Goal: Task Accomplishment & Management: Manage account settings

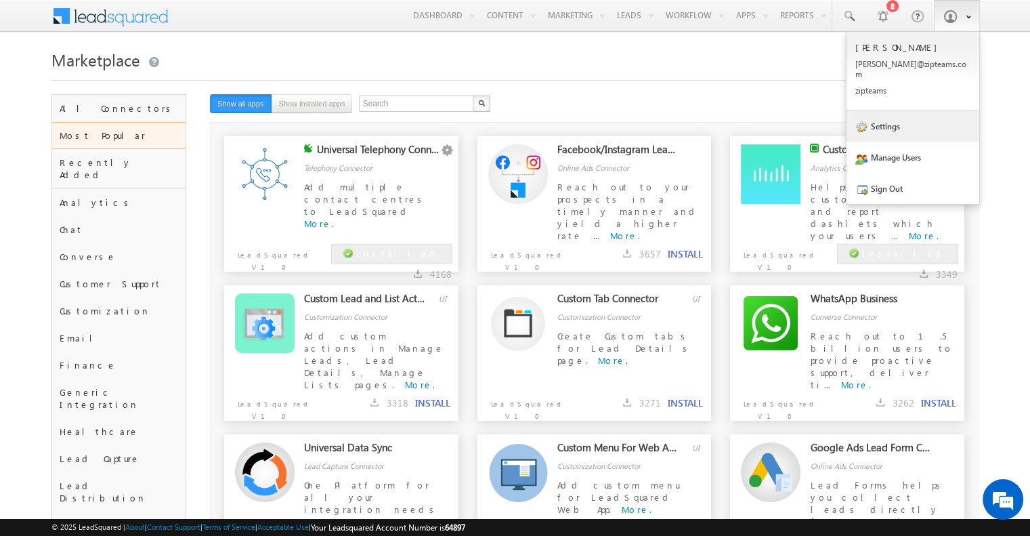
click at [910, 113] on link "Settings" at bounding box center [913, 125] width 133 height 31
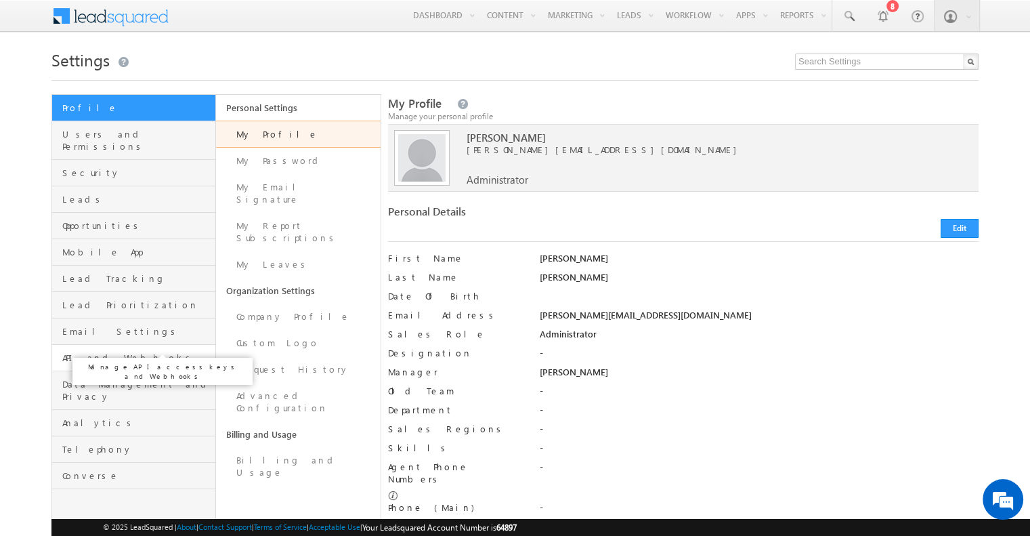
click at [151, 352] on span "API and Webhooks" at bounding box center [137, 358] width 150 height 12
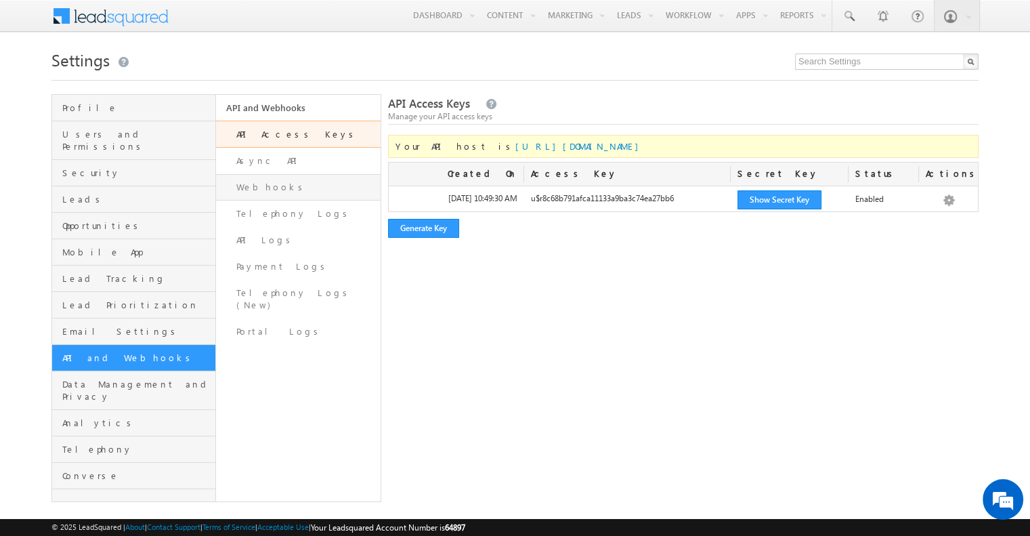
click at [272, 194] on link "Webhooks" at bounding box center [298, 187] width 164 height 26
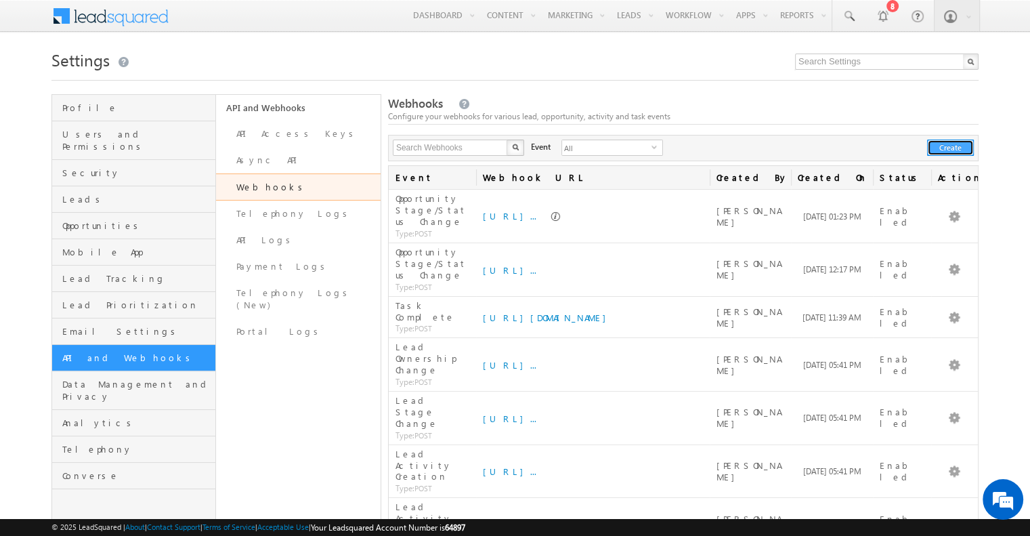
click at [950, 144] on button "Create" at bounding box center [950, 148] width 47 height 16
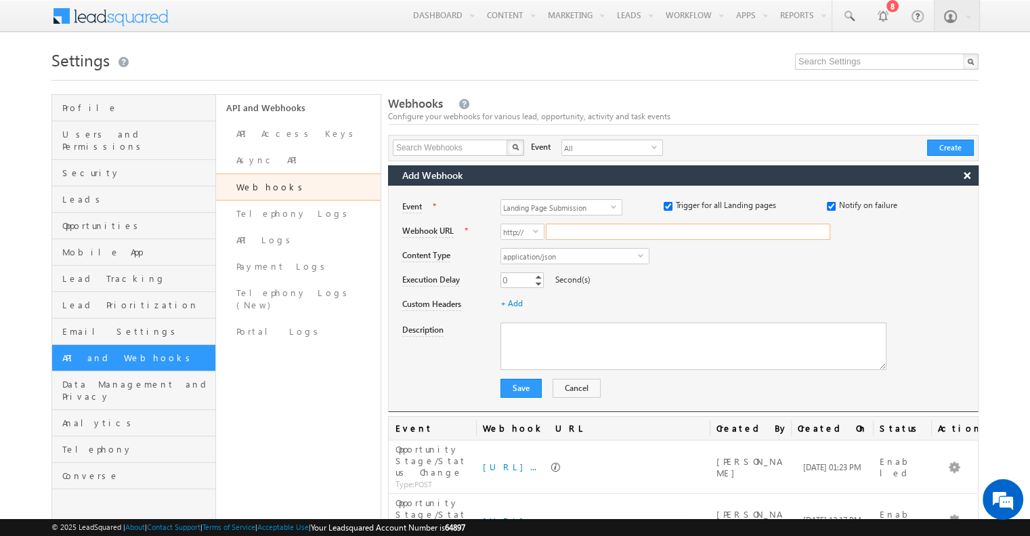
click at [566, 233] on input "Webhook URL" at bounding box center [688, 232] width 284 height 16
paste input "https://lpsphzhz9g.execute-api.ap-south-1.amazonaws.com/production/ingestion/cr…"
type input "lpsphzhz9g.execute-api.ap-south-1.amazonaws.com/production/ingestion/crm-events"
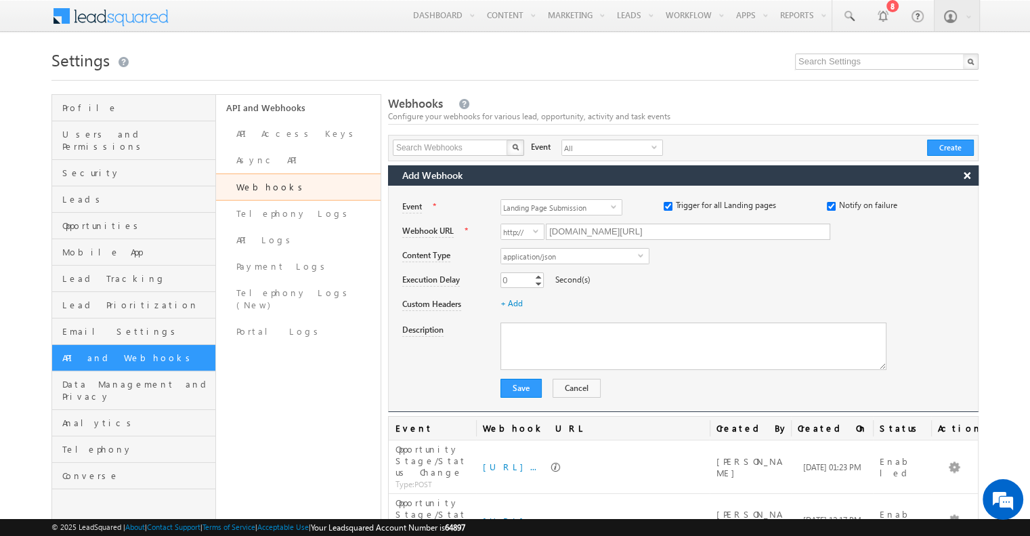
click at [704, 255] on div "application/json select application/json" at bounding box center [739, 257] width 477 height 19
click at [549, 209] on span "Landing Page Submission" at bounding box center [556, 207] width 110 height 15
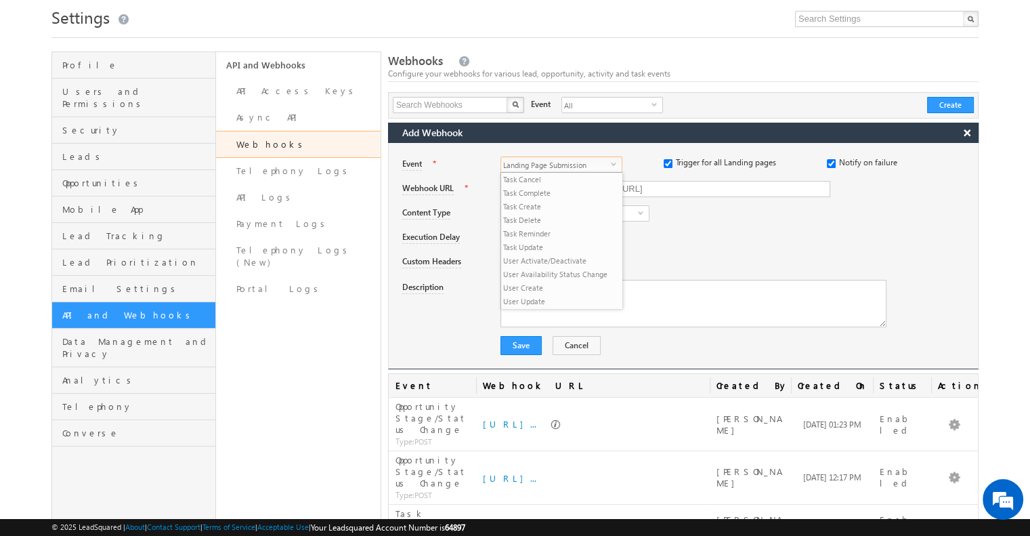
scroll to position [43, 0]
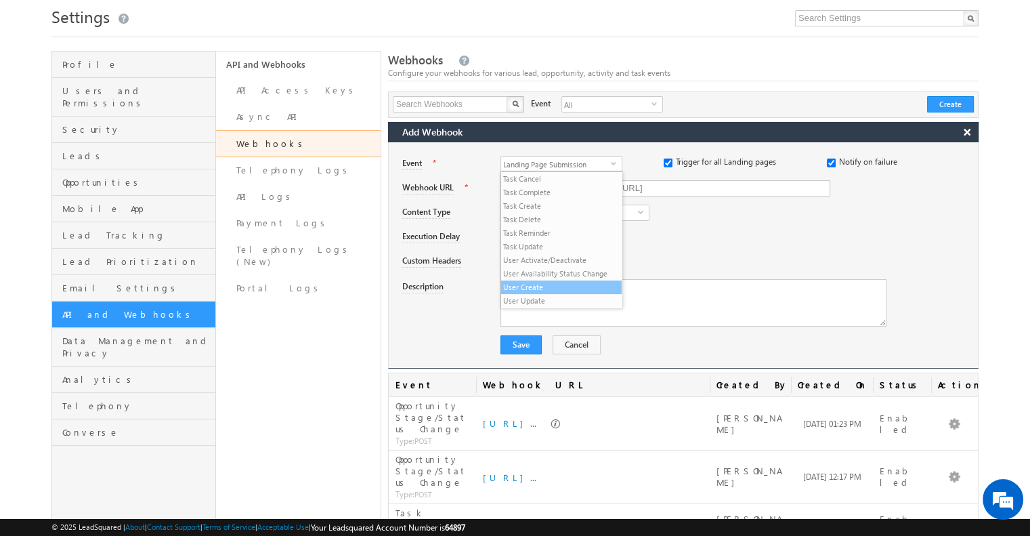
click at [540, 290] on li "User Create" at bounding box center [561, 287] width 121 height 14
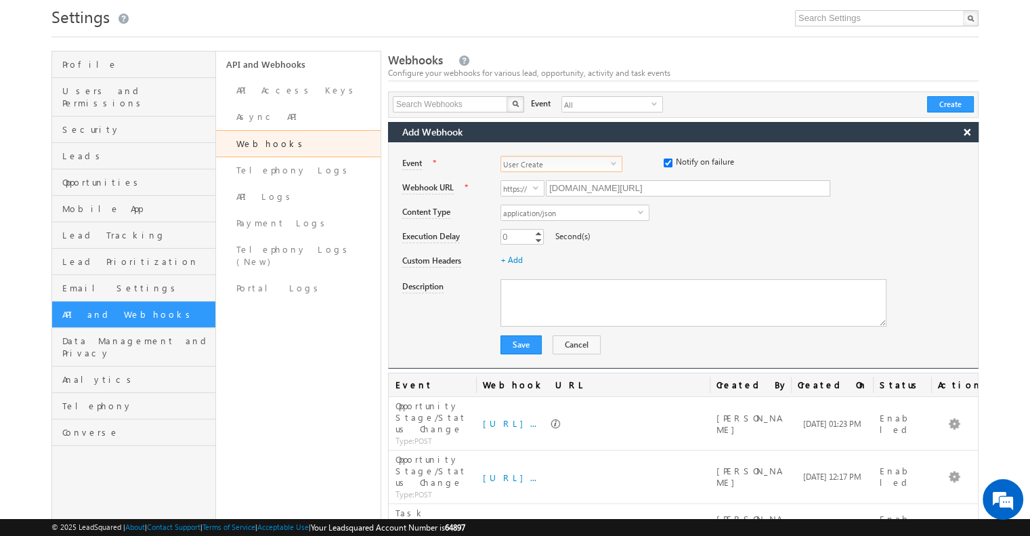
click at [620, 253] on div "+ Add" at bounding box center [739, 262] width 477 height 19
click at [511, 255] on link "+ Add" at bounding box center [512, 260] width 22 height 10
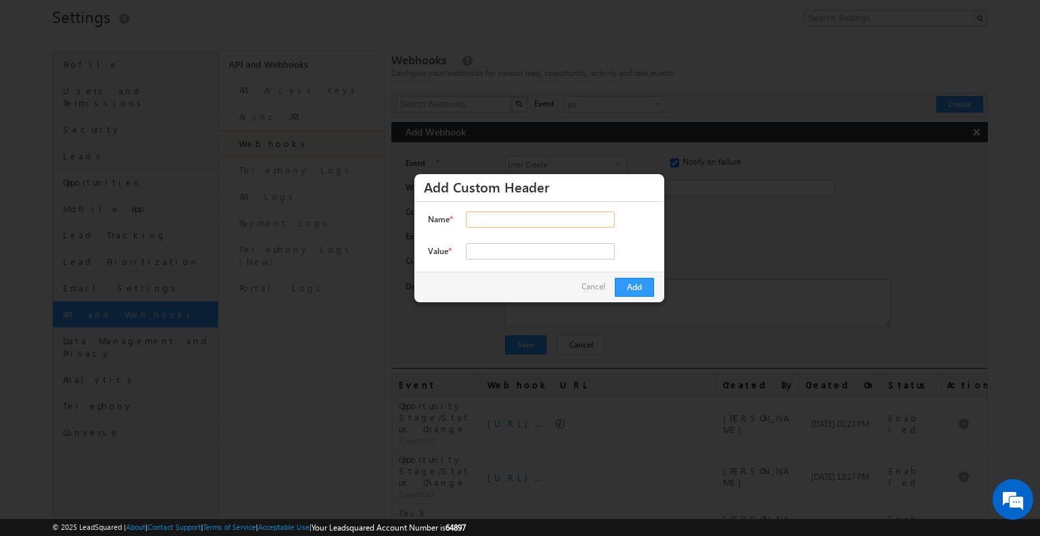
click at [515, 222] on input "Name *" at bounding box center [540, 219] width 149 height 16
type input "x-crm"
type input "leadsquared"
click at [624, 292] on button "Add" at bounding box center [634, 287] width 39 height 19
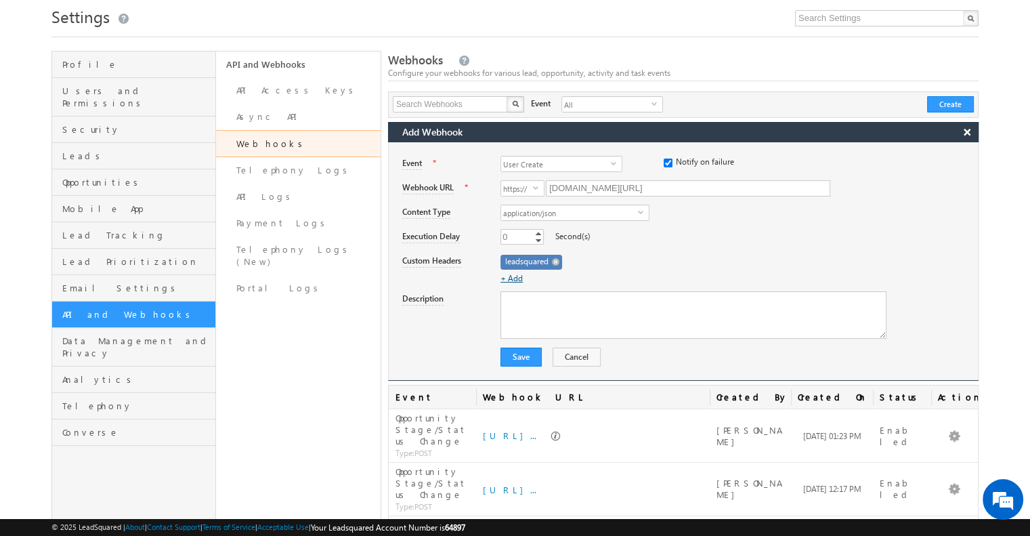
click at [515, 274] on link "+ Add" at bounding box center [512, 278] width 22 height 10
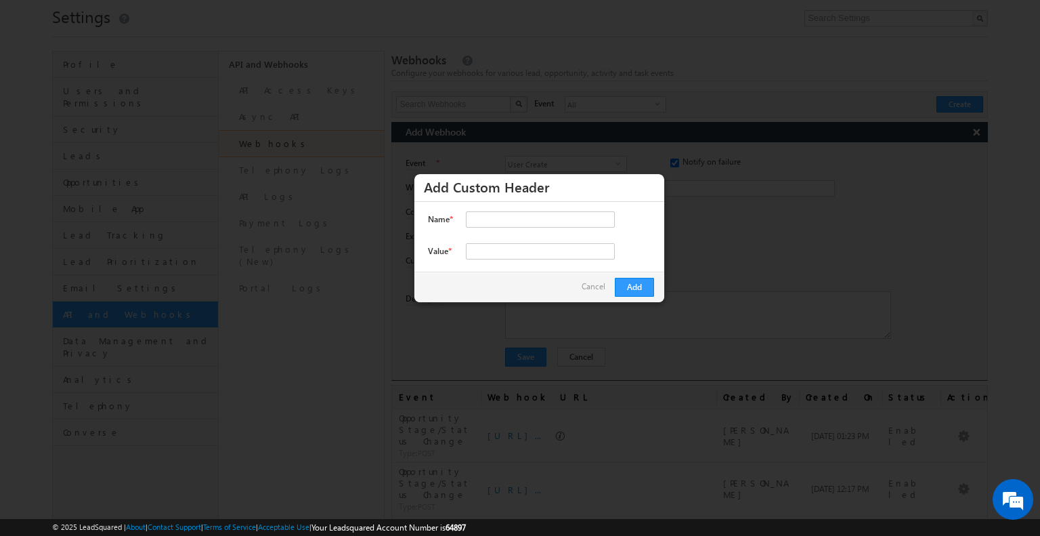
click at [532, 209] on div "Name * Name is Required. Value * Value is Required." at bounding box center [540, 236] width 250 height 69
click at [531, 220] on input "Name *" at bounding box center [540, 219] width 149 height 16
type input "x-zip-api-key"
click at [508, 254] on input "Value *" at bounding box center [540, 251] width 149 height 16
paste input "4a1930dd-f25d-4386-909d-b6f540965f5e"
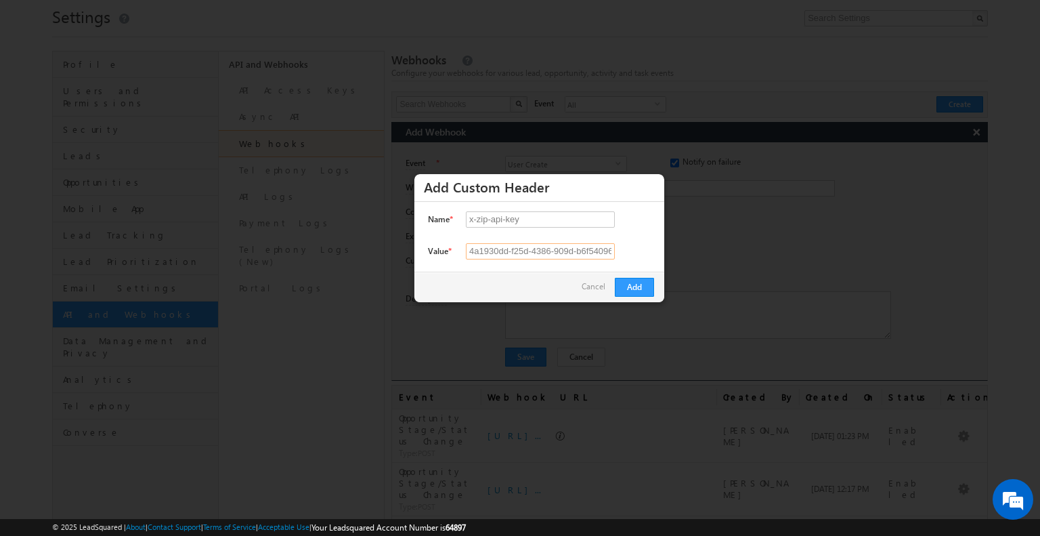
scroll to position [0, 18]
type input "4a1930dd-f25d-4386-909d-b6f540965f5e"
click at [636, 286] on button "Add" at bounding box center [634, 287] width 39 height 19
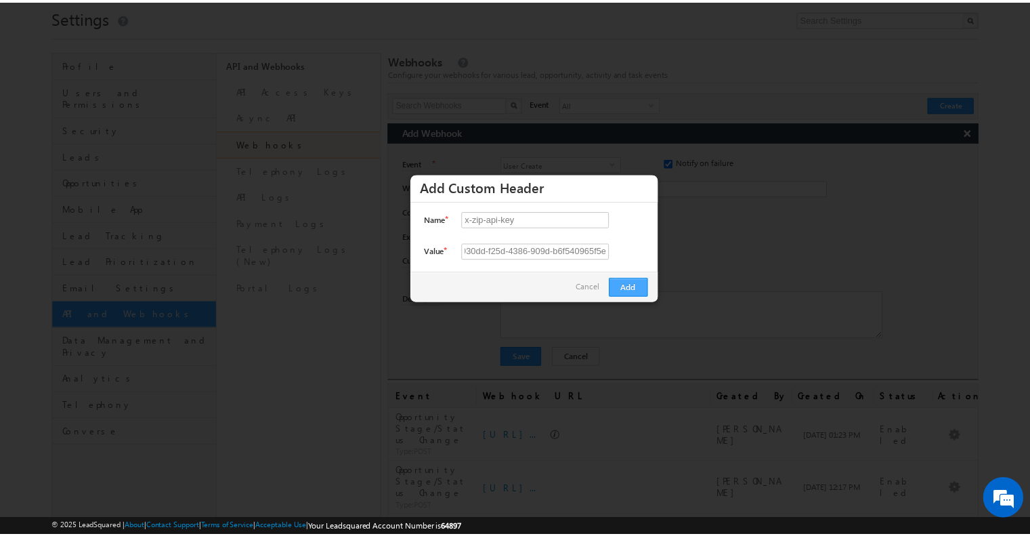
scroll to position [0, 0]
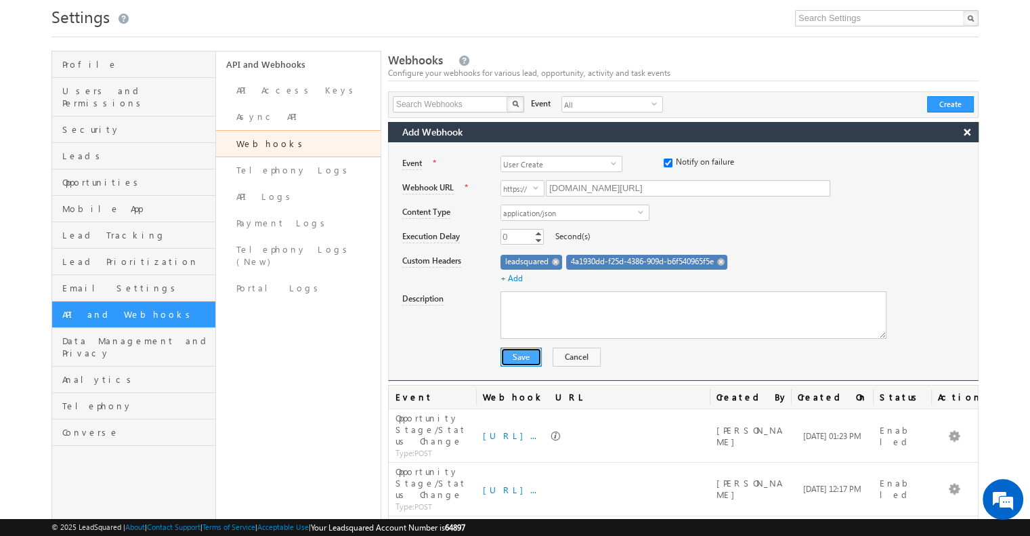
click at [523, 356] on button "Save" at bounding box center [521, 356] width 41 height 19
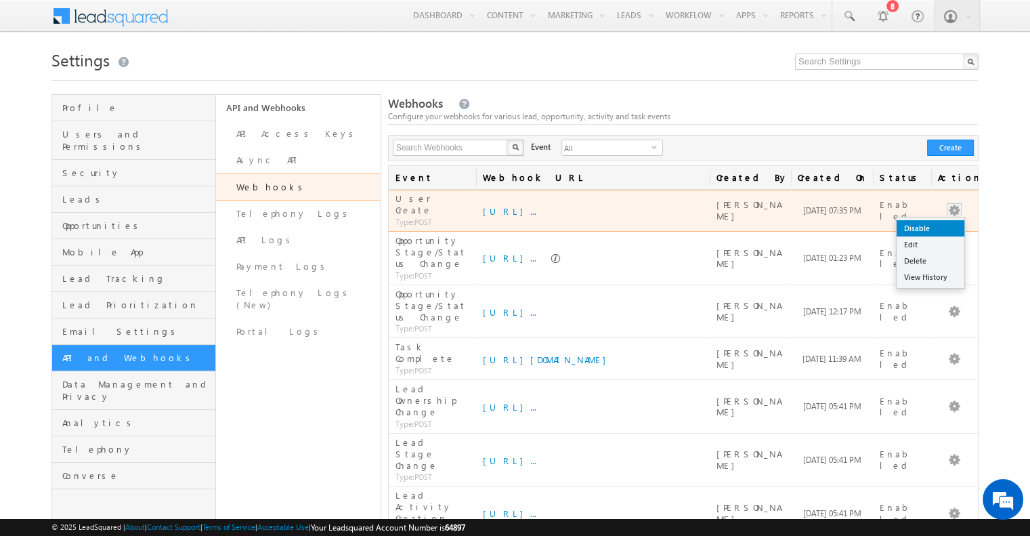
click at [919, 222] on link "Disable" at bounding box center [931, 228] width 68 height 16
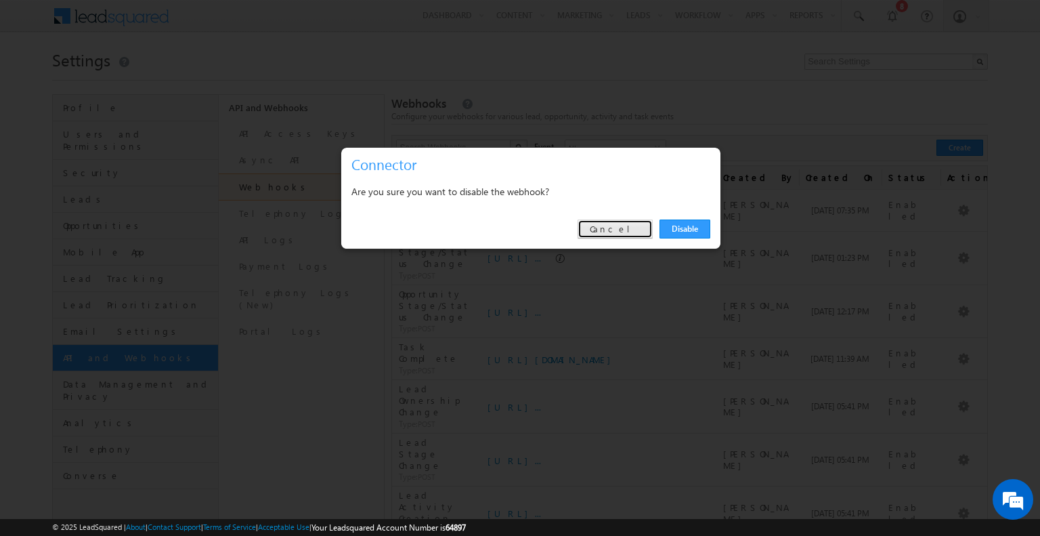
click at [645, 230] on link "Cancel" at bounding box center [615, 228] width 75 height 19
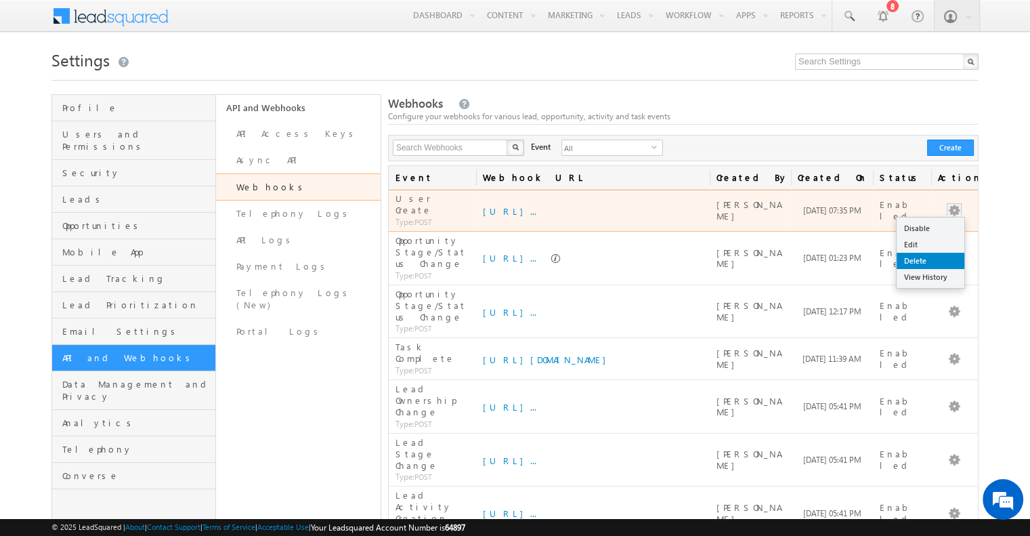
click at [925, 256] on link "Delete" at bounding box center [931, 261] width 68 height 16
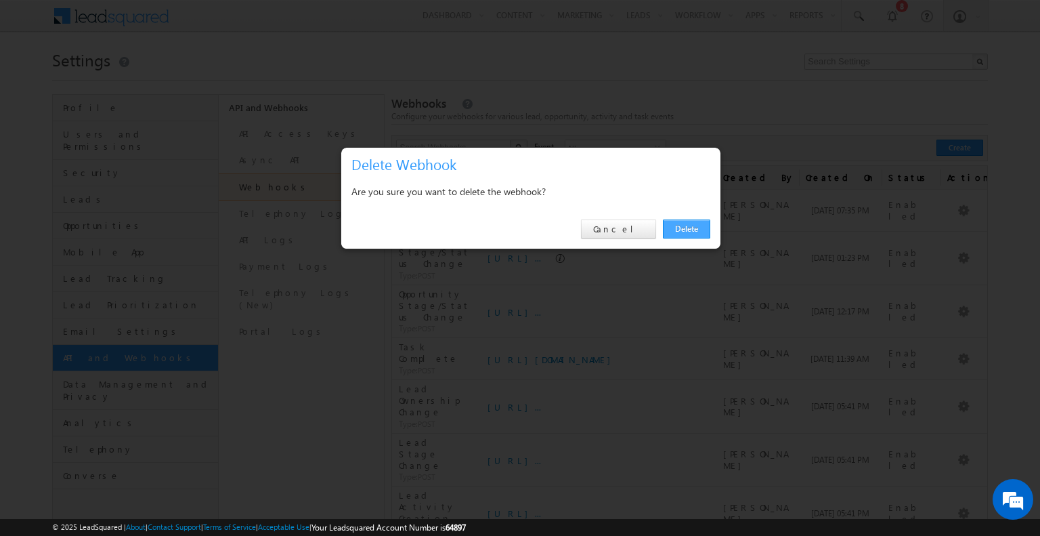
click at [688, 226] on link "Delete" at bounding box center [686, 228] width 47 height 19
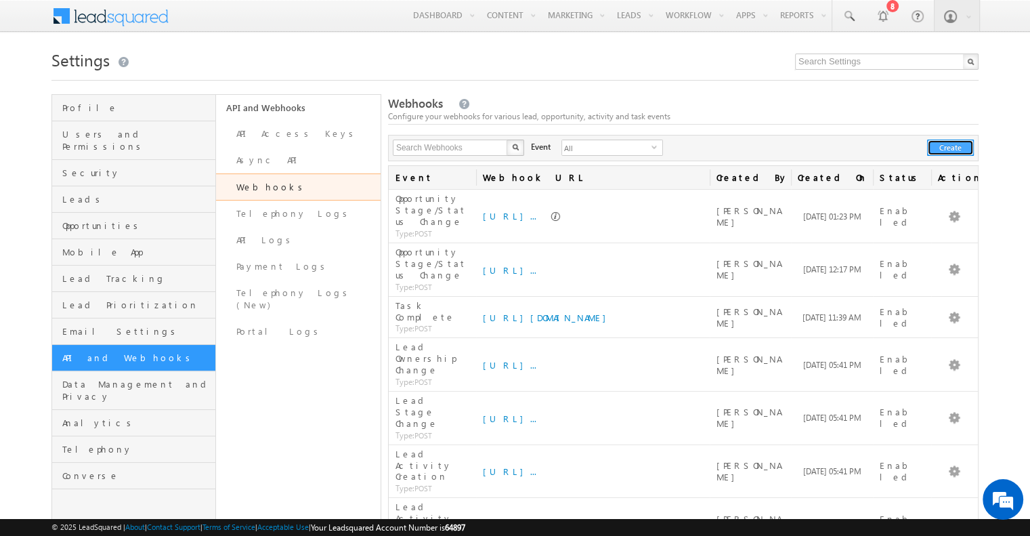
click at [952, 143] on button "Create" at bounding box center [950, 148] width 47 height 16
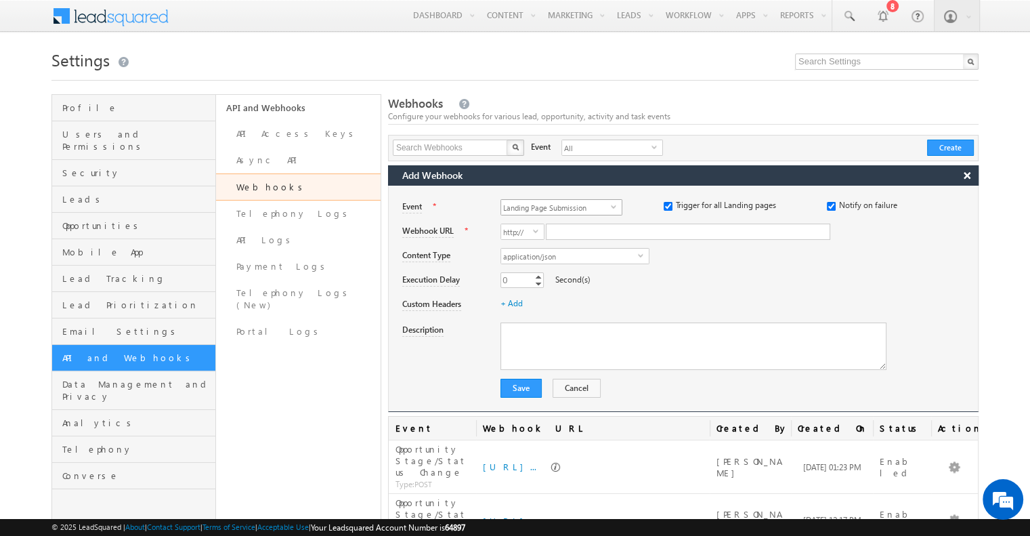
click at [545, 205] on span "Landing Page Submission" at bounding box center [556, 207] width 110 height 15
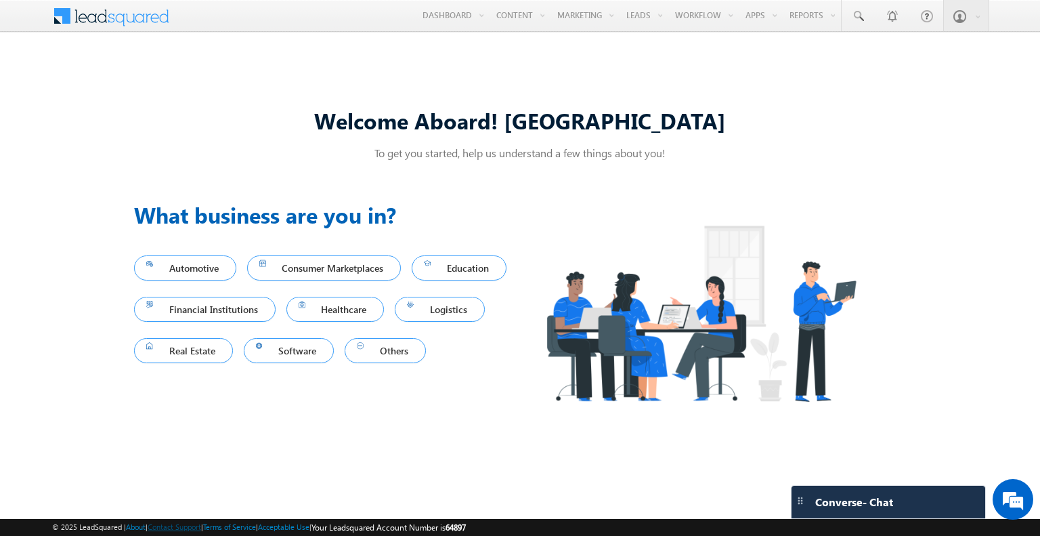
click at [174, 524] on link "Contact Support" at bounding box center [175, 526] width 54 height 9
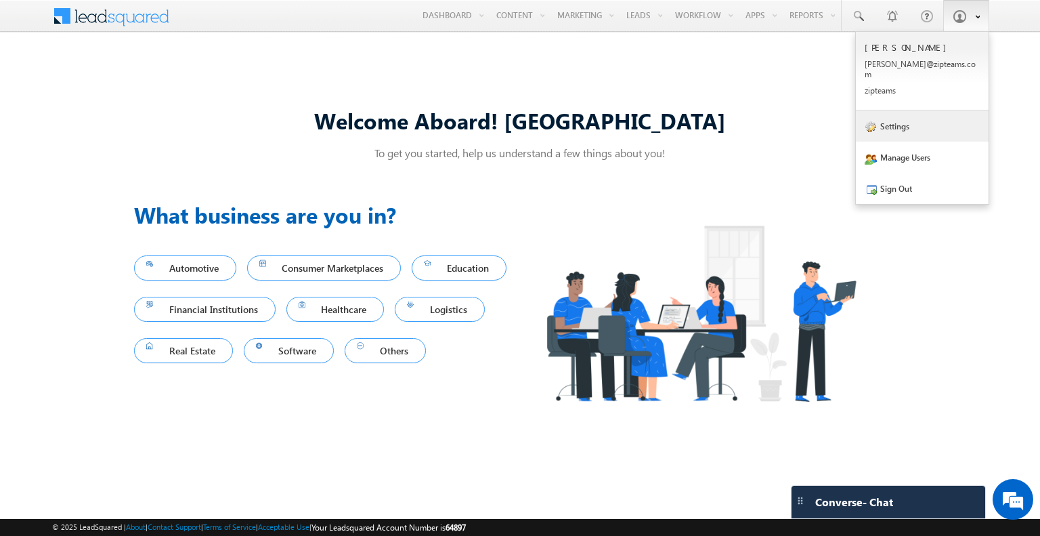
click at [922, 116] on link "Settings" at bounding box center [922, 125] width 133 height 31
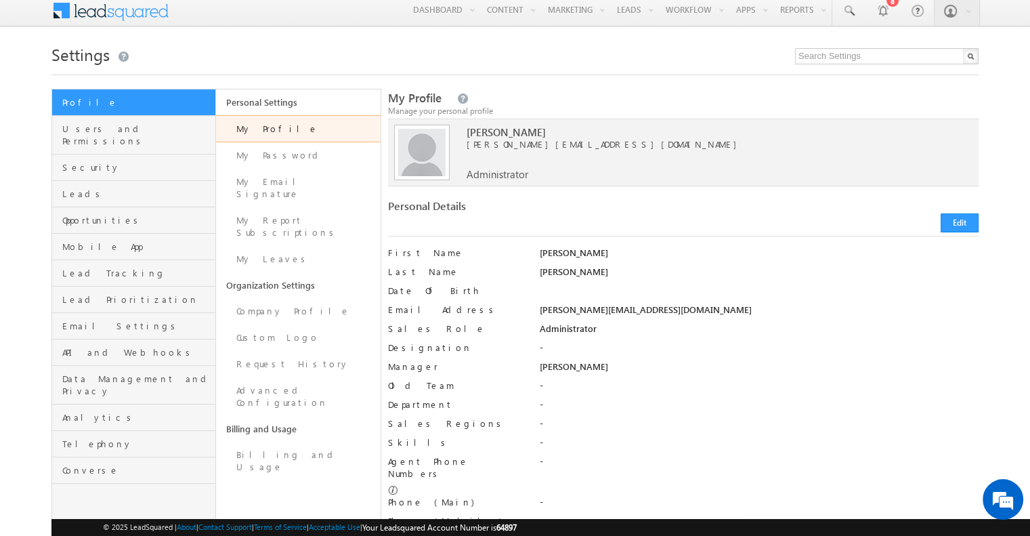
scroll to position [2, 0]
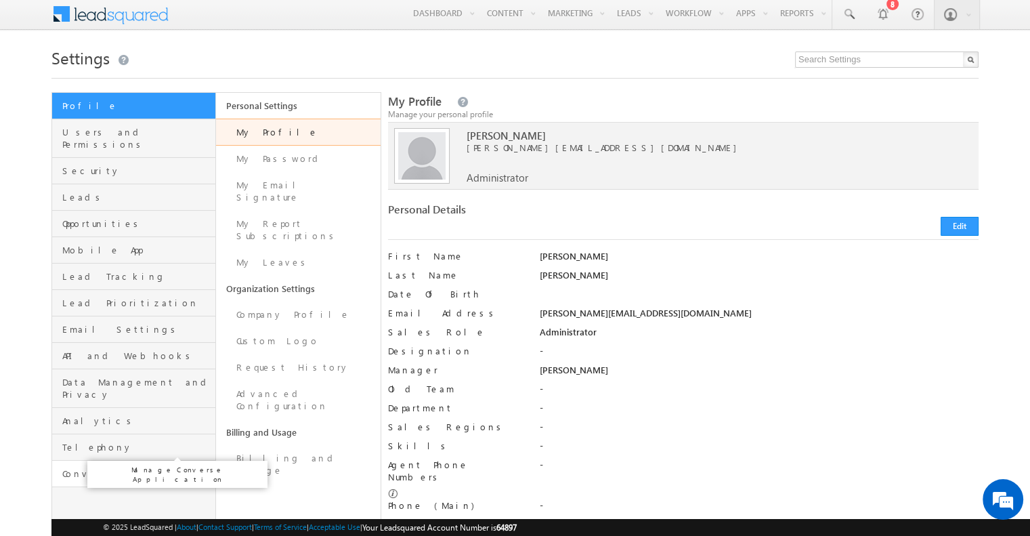
click at [118, 467] on span "Converse" at bounding box center [137, 473] width 150 height 12
